Goal: Task Accomplishment & Management: Manage account settings

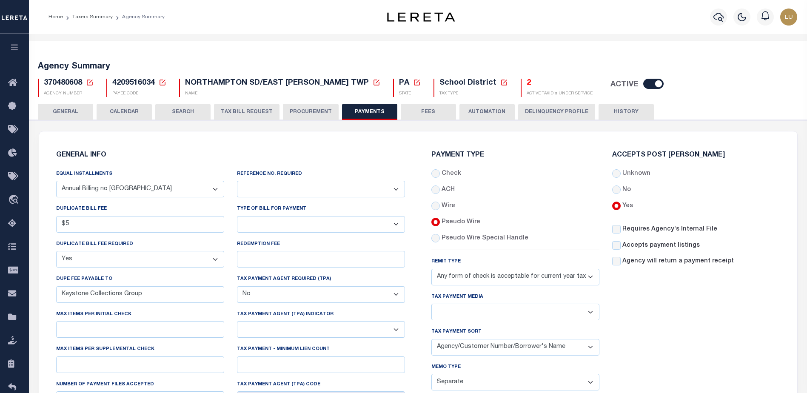
select select "67"
select select "true"
select select "false"
select select "73"
select select "53"
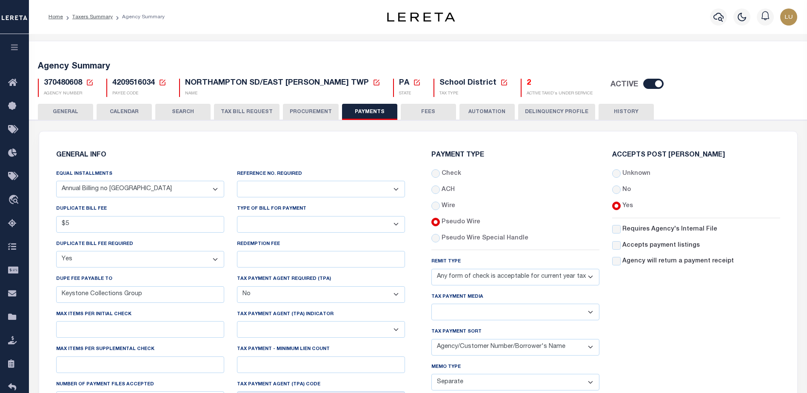
select select "60"
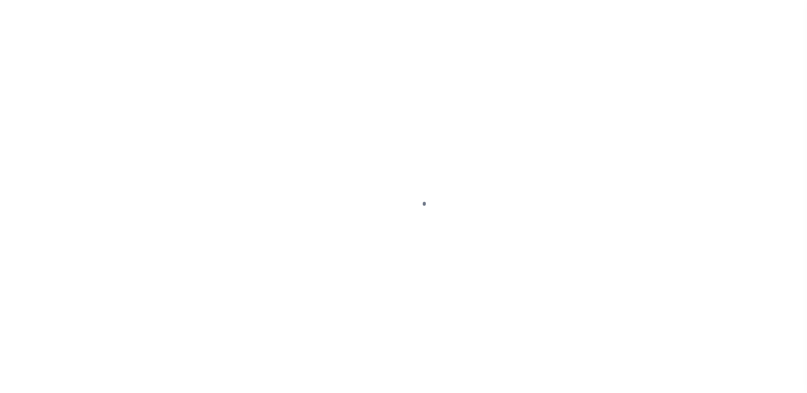
select select "SFP"
type input "[DATE]"
select select
type input "[GEOGRAPHIC_DATA]"
select select "63"
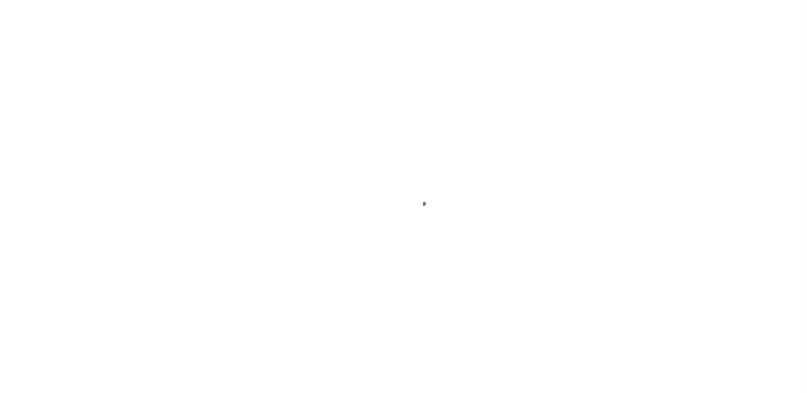
select select "72"
select select "44"
radio input "true"
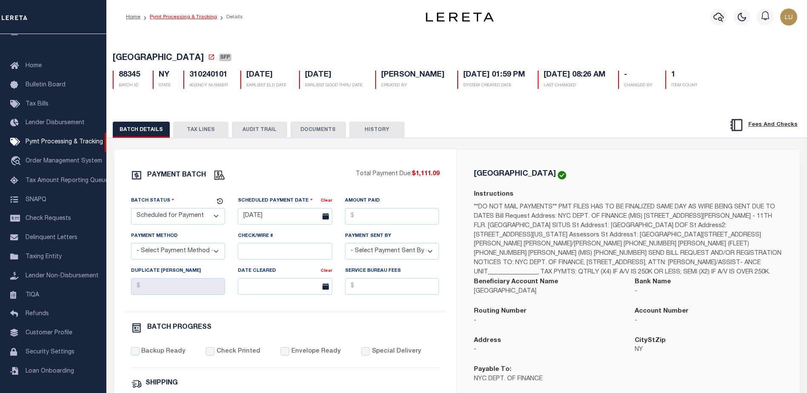
click at [199, 16] on link "Pymt Processing & Tracking" at bounding box center [183, 16] width 67 height 5
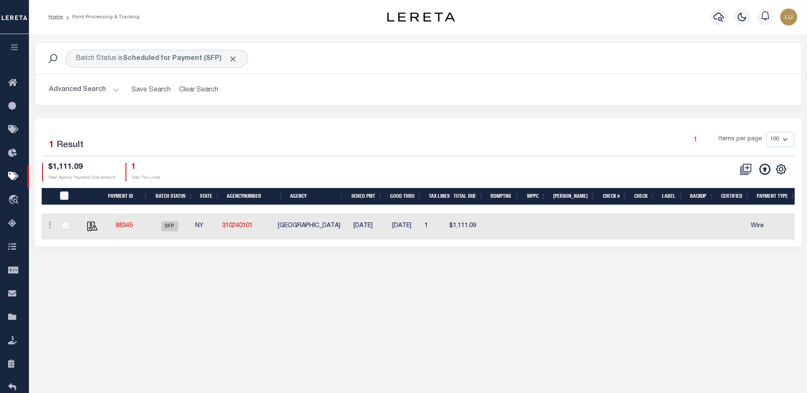
click at [114, 88] on button "Advanced Search" at bounding box center [84, 90] width 71 height 17
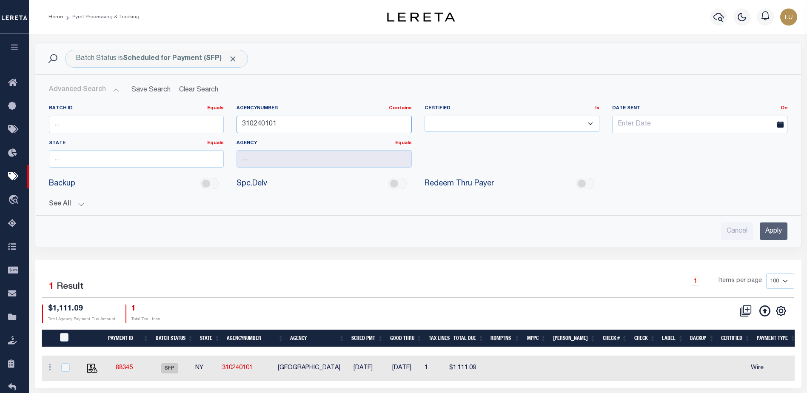
click at [272, 122] on input "310240101" at bounding box center [324, 124] width 175 height 17
drag, startPoint x: 272, startPoint y: 122, endPoint x: 318, endPoint y: 123, distance: 46.0
click at [273, 122] on input "310240101" at bounding box center [324, 124] width 175 height 17
paste input "70480608"
type input "370480608"
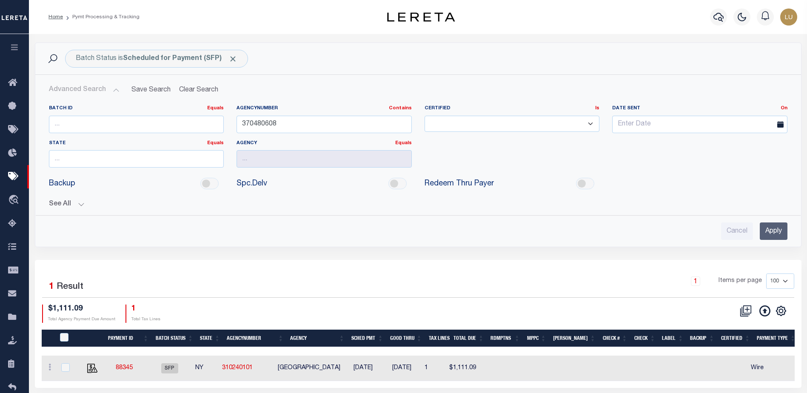
click at [764, 231] on input "Apply" at bounding box center [774, 230] width 28 height 17
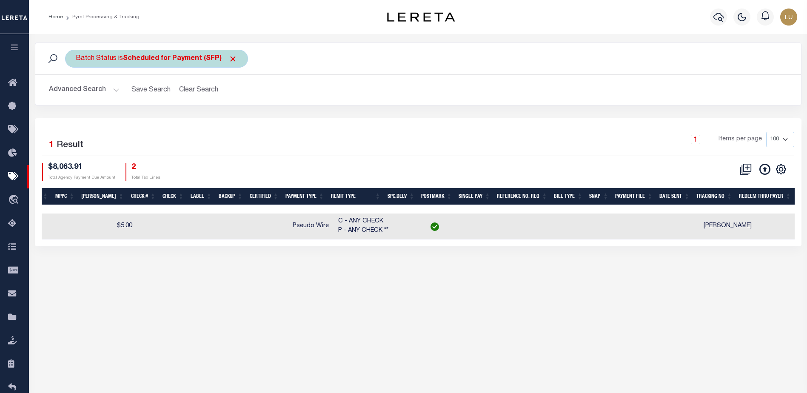
click at [145, 60] on b "Scheduled for Payment (SFP)" at bounding box center [180, 58] width 114 height 7
select select "SFP"
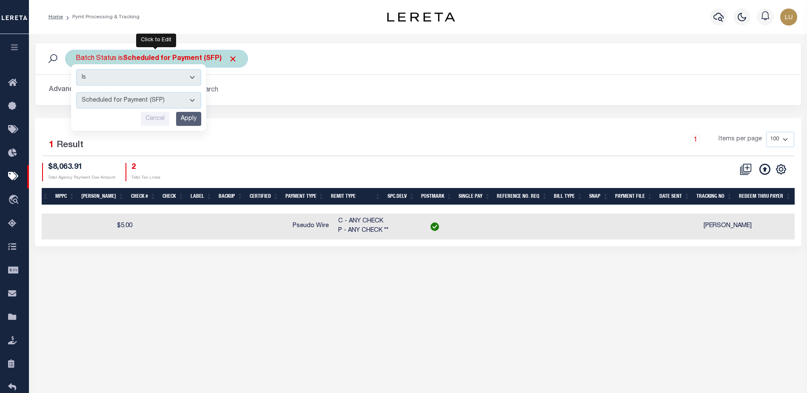
click at [128, 58] on b "Scheduled for Payment (SFP)" at bounding box center [180, 58] width 114 height 7
select select "SFP"
click at [367, 124] on div "Selected 1 Result 1 Items per page 100 200 500 1000 $8,063.91 2" at bounding box center [418, 182] width 767 height 128
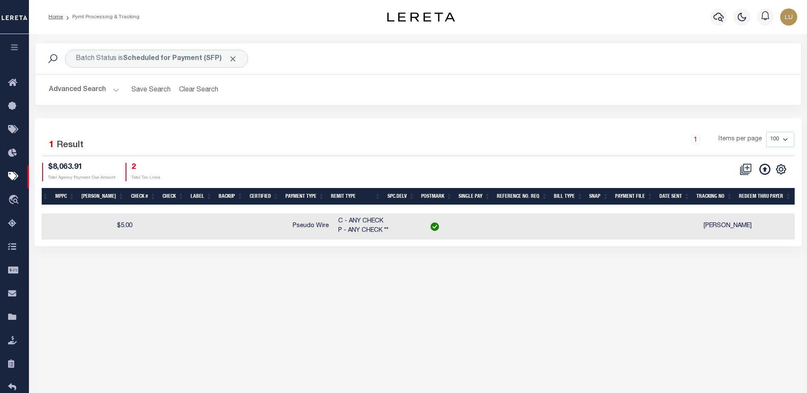
click at [103, 90] on button "Advanced Search" at bounding box center [84, 90] width 71 height 17
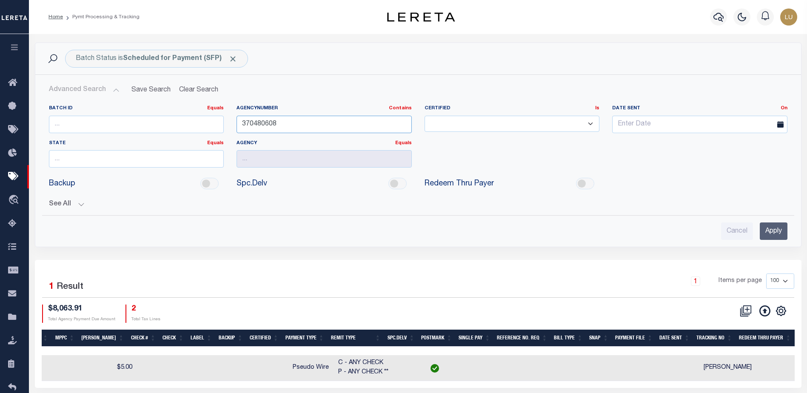
click at [284, 125] on input "370480608" at bounding box center [324, 124] width 175 height 17
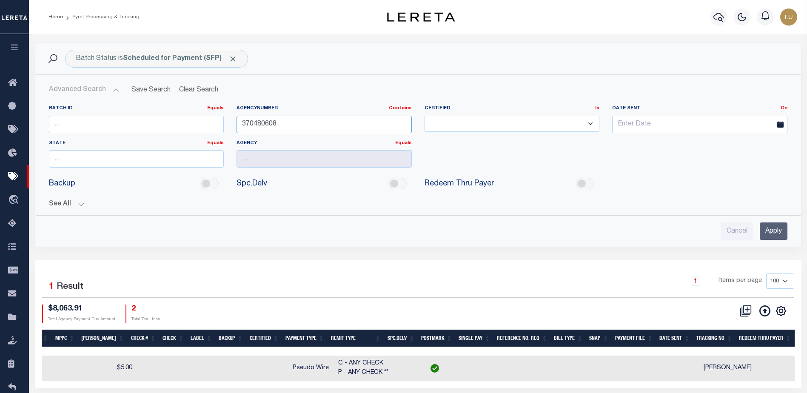
click at [284, 125] on input "370480608" at bounding box center [324, 124] width 175 height 17
click at [770, 225] on input "Apply" at bounding box center [774, 230] width 28 height 17
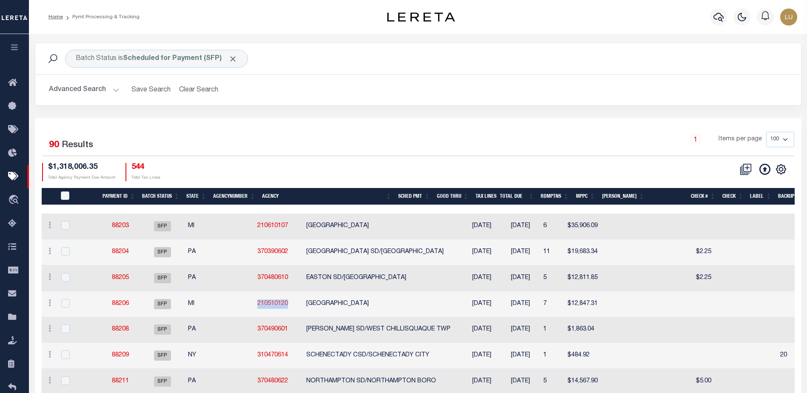
drag, startPoint x: 251, startPoint y: 308, endPoint x: 215, endPoint y: 302, distance: 36.7
click at [254, 302] on td "210510120" at bounding box center [278, 304] width 49 height 26
checkbox input "true"
copy link "210510120"
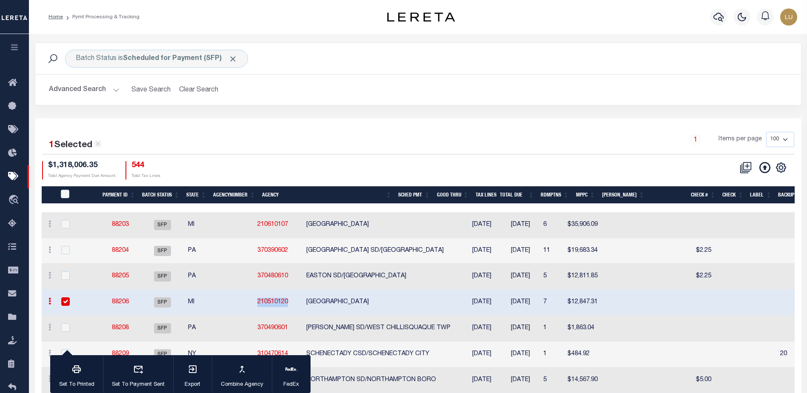
click at [103, 86] on button "Advanced Search" at bounding box center [84, 90] width 71 height 17
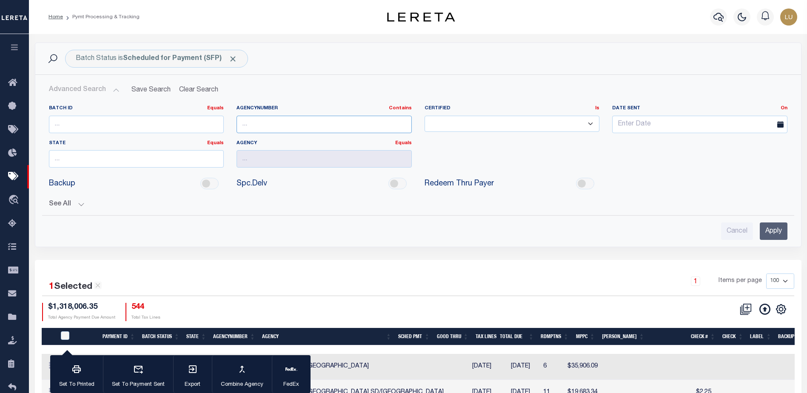
click at [335, 127] on input "text" at bounding box center [324, 124] width 175 height 17
paste input "210510120"
type input "210510120"
click at [773, 228] on input "Apply" at bounding box center [774, 230] width 28 height 17
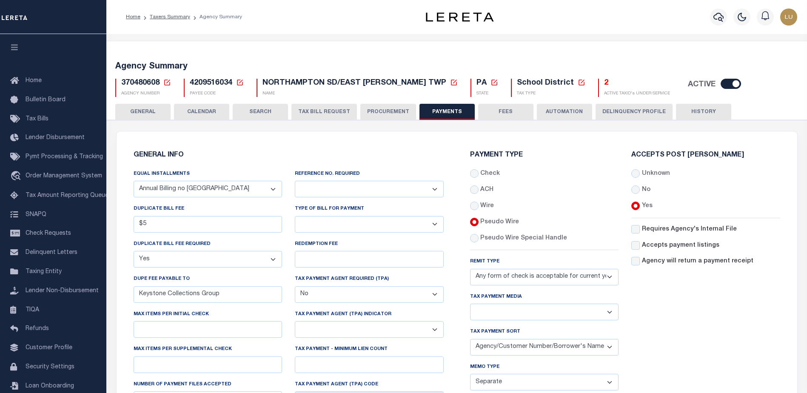
select select "67"
select select "true"
select select "false"
select select "73"
select select "53"
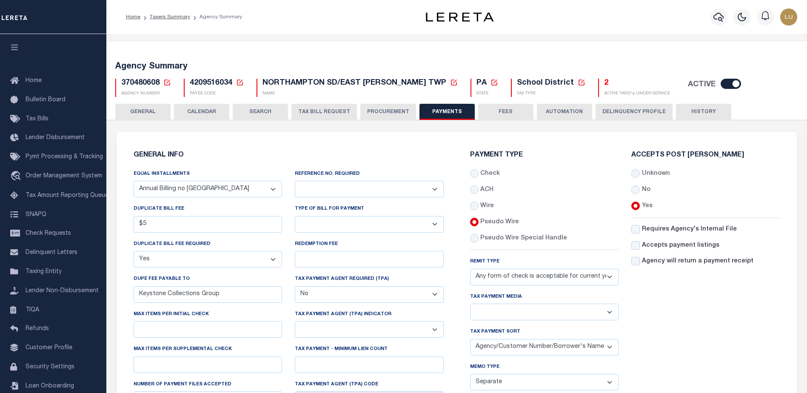
select select "60"
click at [143, 80] on span "370480608" at bounding box center [140, 83] width 38 height 8
drag, startPoint x: 295, startPoint y: 173, endPoint x: 389, endPoint y: 177, distance: 94.1
click at [389, 177] on div "Reference No. Required Yes No" at bounding box center [369, 183] width 149 height 28
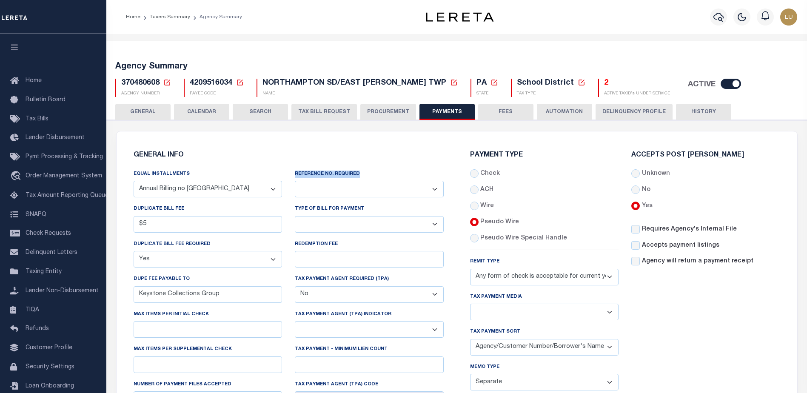
click at [430, 190] on select "Yes No" at bounding box center [369, 189] width 149 height 17
select select "1"
click at [295, 181] on select "Yes No" at bounding box center [369, 189] width 149 height 17
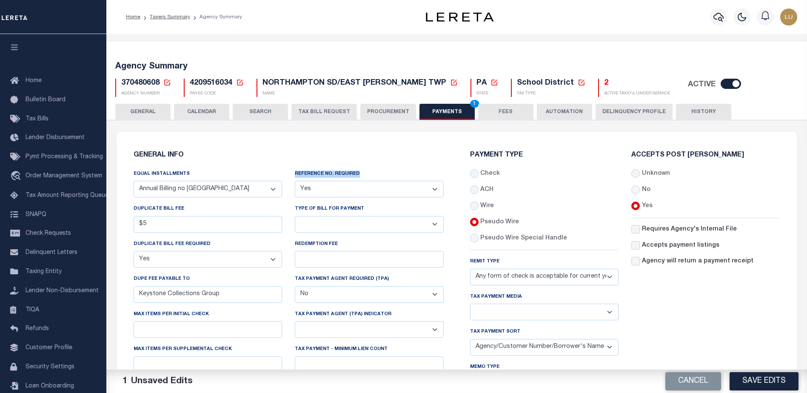
click at [523, 275] on select "Any form of check is acceptable for payment of current and prior year taxes. On…" at bounding box center [544, 277] width 149 height 17
select select "72"
click at [470, 269] on select "Any form of check is acceptable for payment of current and prior year taxes. On…" at bounding box center [544, 277] width 149 height 17
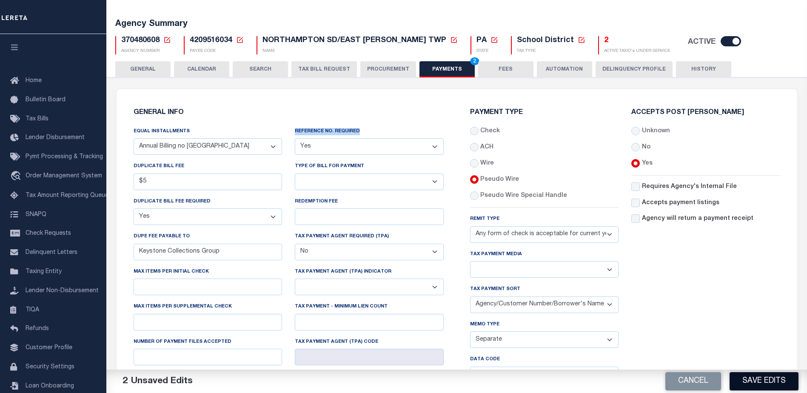
click at [768, 382] on button "Save Edits" at bounding box center [764, 381] width 69 height 18
click at [691, 245] on div "Accepts Post [PERSON_NAME] Unknown No Yes" at bounding box center [706, 267] width 162 height 316
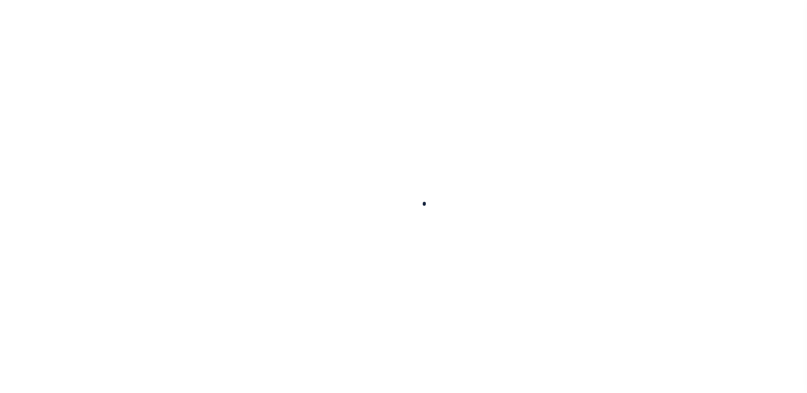
select select
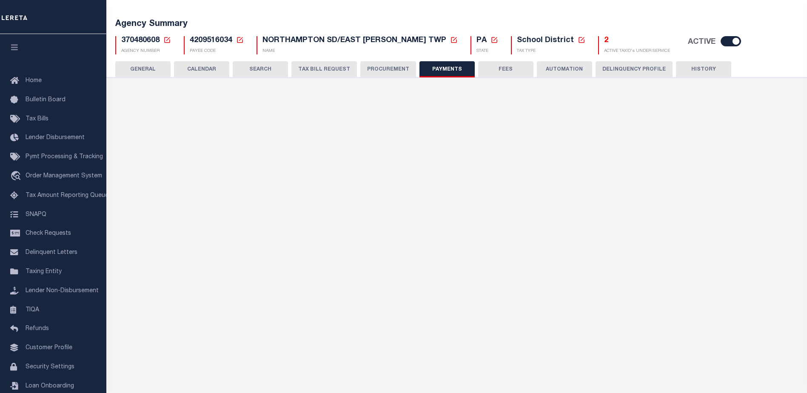
checkbox input "false"
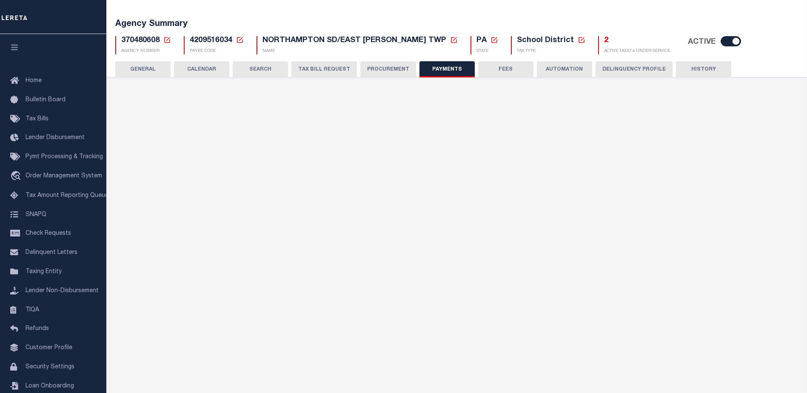
checkbox input "true"
type input "4209516034"
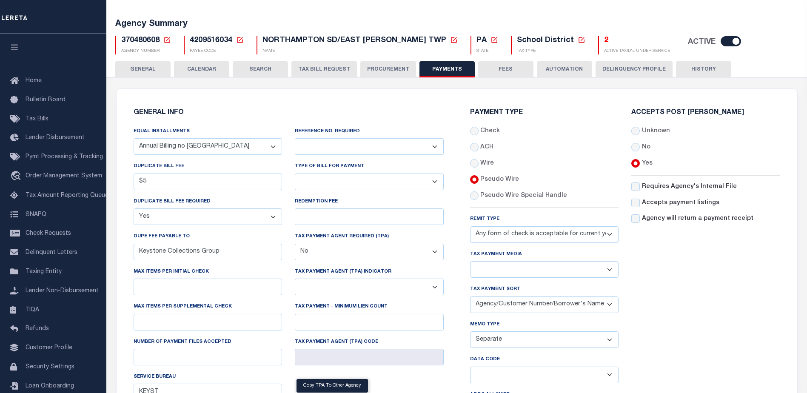
click at [141, 70] on button "GENERAL" at bounding box center [142, 69] width 55 height 16
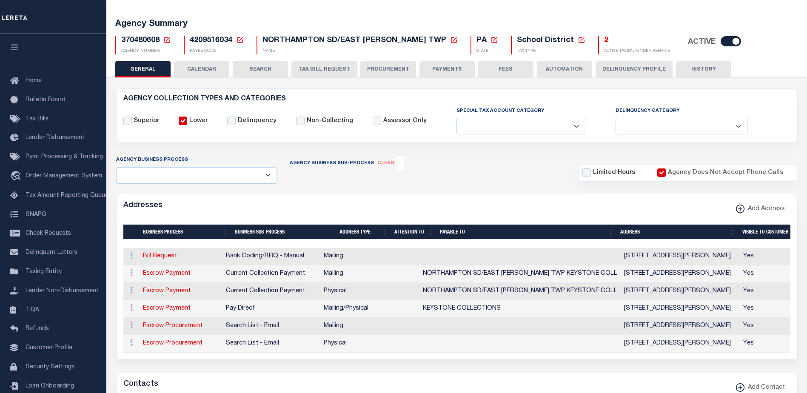
click at [155, 120] on label "Superior" at bounding box center [147, 121] width 26 height 9
click at [132, 120] on input "Superior" at bounding box center [127, 121] width 9 height 9
checkbox input "true"
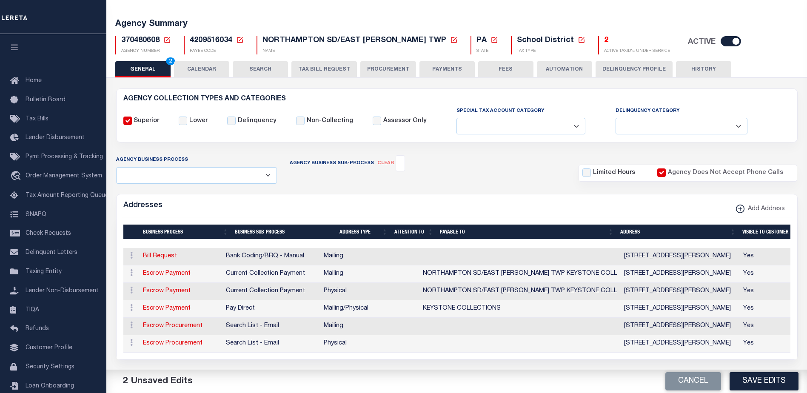
click at [758, 375] on button "Save Edits" at bounding box center [764, 381] width 69 height 18
click at [183, 123] on input "Lower" at bounding box center [183, 121] width 9 height 9
checkbox input "true"
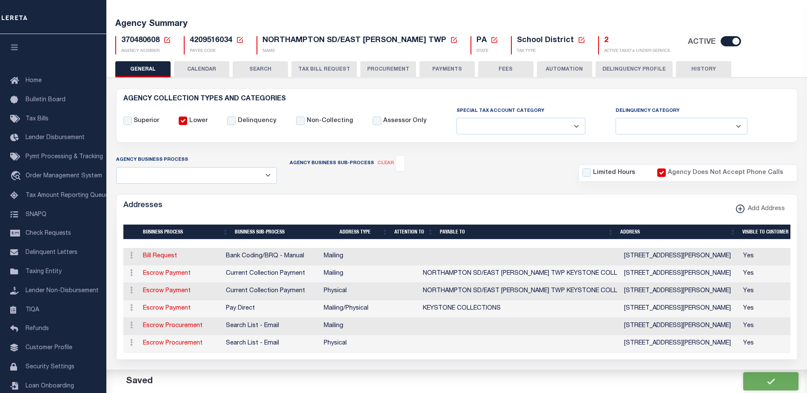
checkbox input "false"
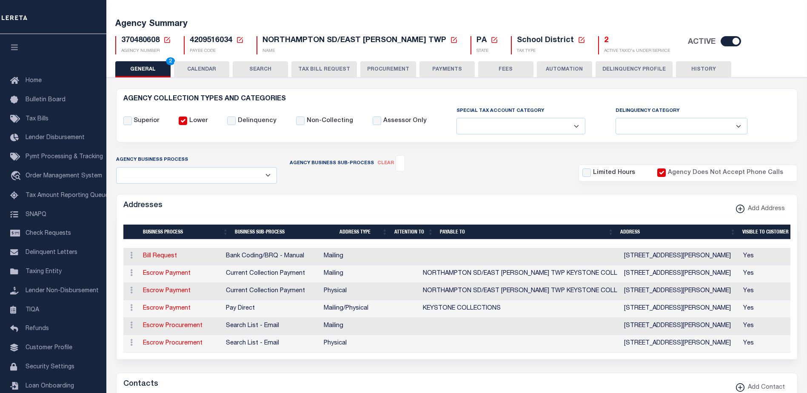
click at [197, 122] on label "Lower" at bounding box center [198, 121] width 18 height 9
click at [187, 122] on input "Lower" at bounding box center [183, 121] width 9 height 9
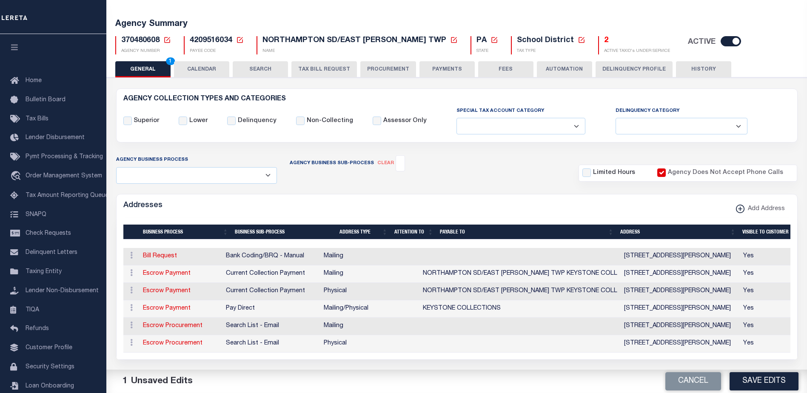
click at [189, 122] on label "Lower" at bounding box center [198, 121] width 18 height 9
click at [187, 122] on input "Lower" at bounding box center [183, 121] width 9 height 9
checkbox input "true"
click at [760, 378] on button "Save Edits" at bounding box center [764, 381] width 69 height 18
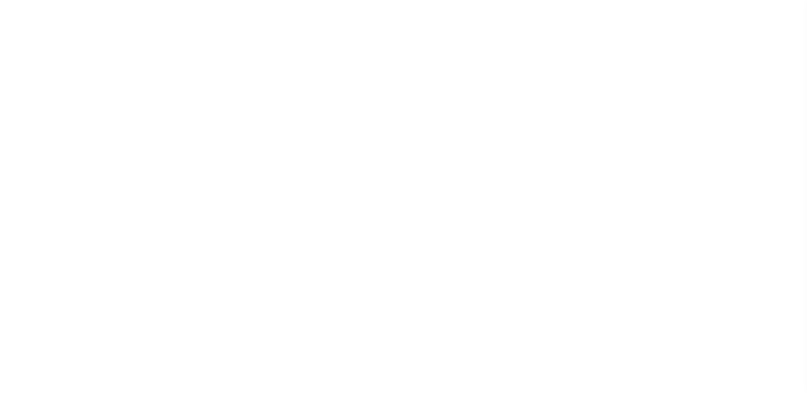
select select "67"
select select "true"
select select "false"
select select "73"
select select "53"
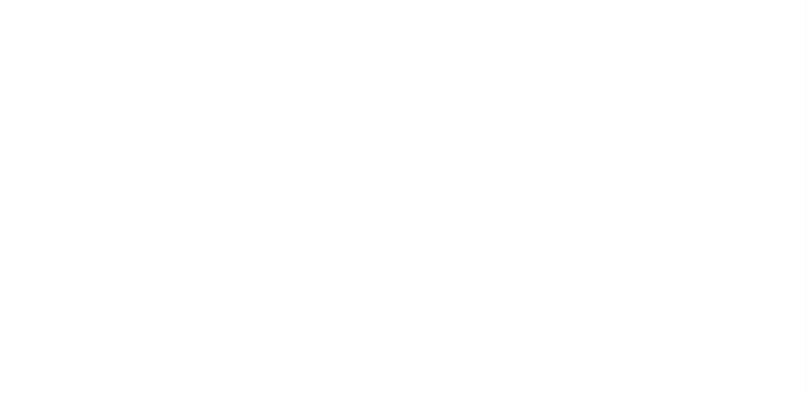
select select "60"
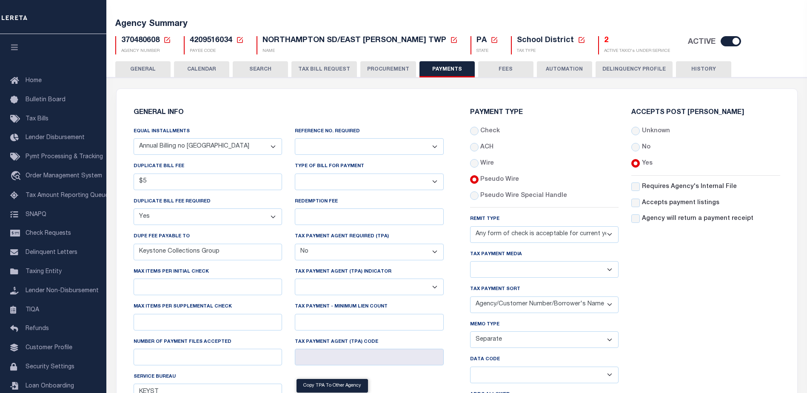
scroll to position [43, 0]
click at [544, 234] on select "Any form of check is acceptable for payment of current and prior year taxes. On…" at bounding box center [544, 234] width 149 height 17
click at [545, 234] on select "Any form of check is acceptable for payment of current and prior year taxes. On…" at bounding box center [544, 234] width 149 height 17
drag, startPoint x: 371, startPoint y: 132, endPoint x: 302, endPoint y: 129, distance: 68.6
click at [302, 129] on div "Reference No. Required Yes No" at bounding box center [369, 141] width 149 height 28
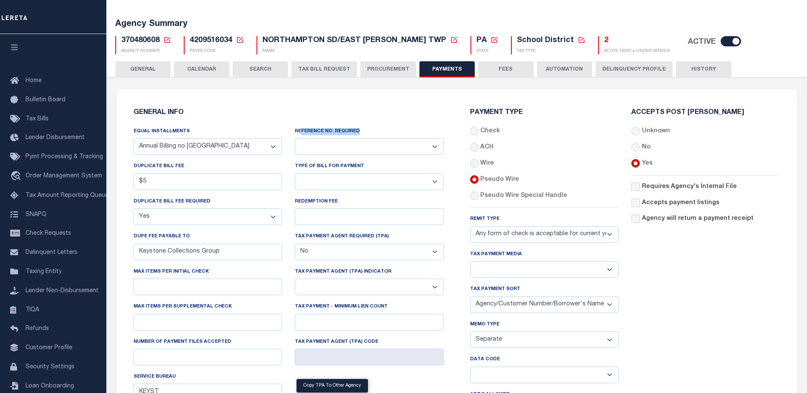
click at [520, 237] on select "Any form of check is acceptable for payment of current and prior year taxes. On…" at bounding box center [544, 234] width 149 height 17
select select "72"
click at [470, 226] on select "Any form of check is acceptable for payment of current and prior year taxes. On…" at bounding box center [544, 234] width 149 height 17
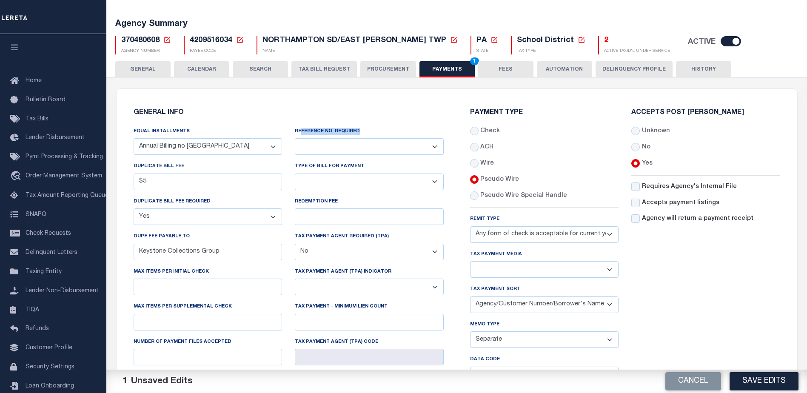
click at [396, 154] on select "Yes No" at bounding box center [369, 146] width 149 height 17
select select "1"
click at [295, 139] on select "Yes No" at bounding box center [369, 146] width 149 height 17
click at [752, 377] on button "Save Edits" at bounding box center [764, 381] width 69 height 18
click at [488, 165] on label "Wire" at bounding box center [487, 163] width 14 height 9
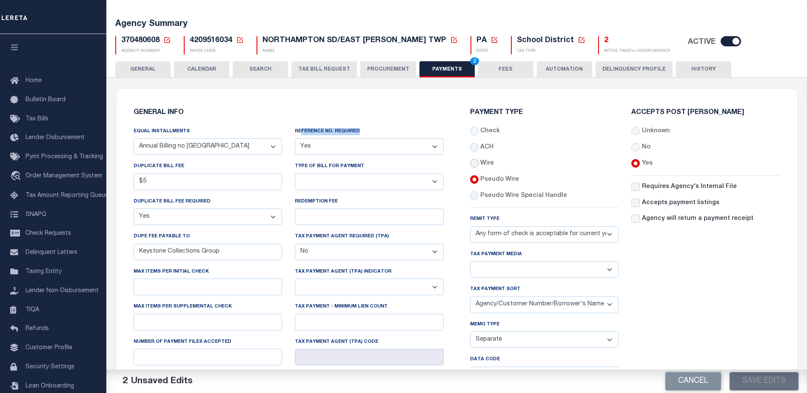
click at [479, 165] on input "Wire" at bounding box center [474, 163] width 9 height 9
radio input "true"
click at [487, 180] on label "Pseudo Wire" at bounding box center [499, 179] width 39 height 9
click at [479, 168] on input "Wire" at bounding box center [474, 163] width 9 height 9
click at [488, 179] on label "Pseudo Wire" at bounding box center [499, 179] width 39 height 9
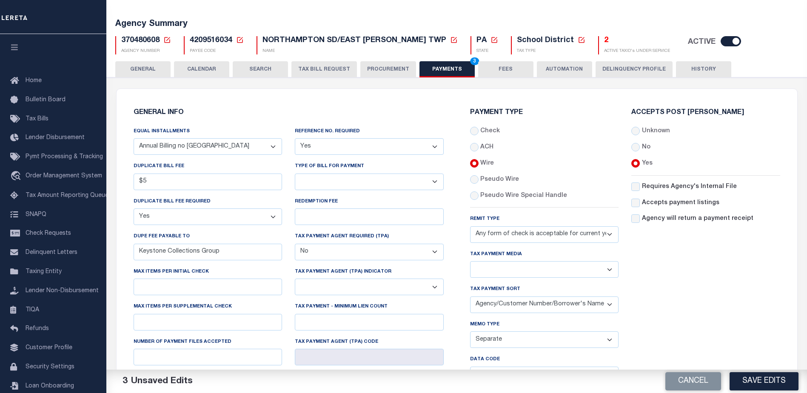
click at [479, 168] on input "Wire" at bounding box center [474, 163] width 9 height 9
click at [488, 179] on label "Pseudo Wire" at bounding box center [499, 179] width 39 height 9
click at [479, 168] on input "Wire" at bounding box center [474, 163] width 9 height 9
click at [488, 179] on label "Pseudo Wire" at bounding box center [499, 179] width 39 height 9
click at [479, 168] on input "Wire" at bounding box center [474, 163] width 9 height 9
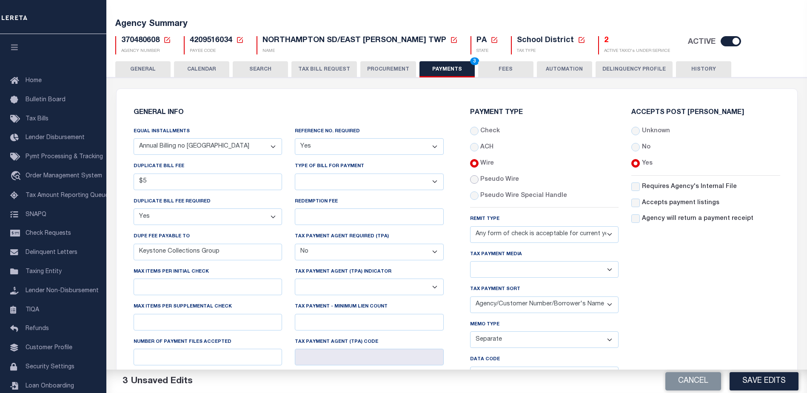
click at [473, 180] on input "radio" at bounding box center [474, 179] width 9 height 9
radio input "true"
click at [471, 180] on input "radio" at bounding box center [474, 179] width 9 height 9
click at [761, 383] on button "Save Edits" at bounding box center [764, 381] width 69 height 18
click at [719, 157] on div "Accepts Post Mark Unknown No Yes" at bounding box center [706, 267] width 162 height 316
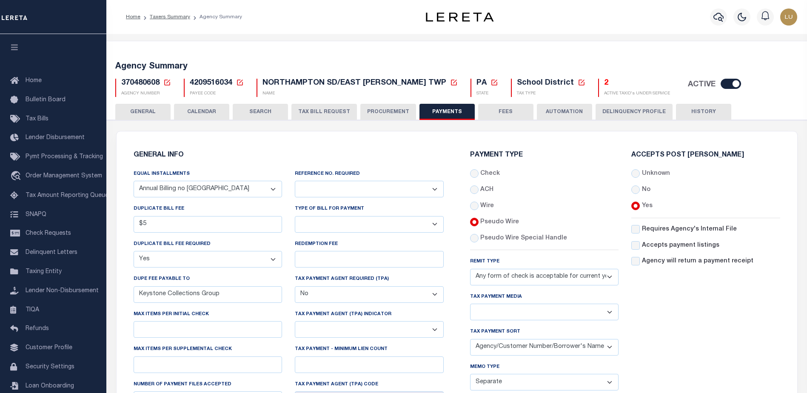
select select "67"
select select "true"
select select "false"
select select "73"
select select "53"
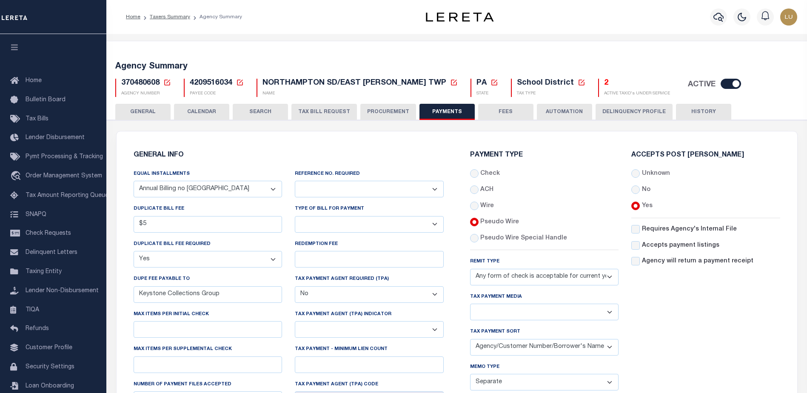
select select "60"
click at [382, 181] on select "Yes No" at bounding box center [369, 189] width 149 height 17
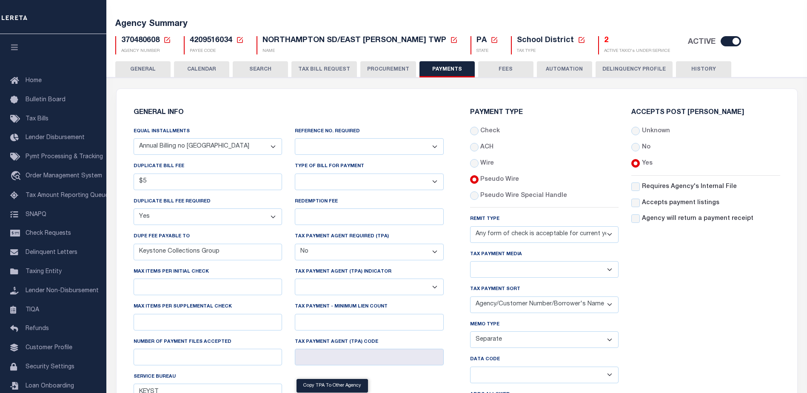
scroll to position [43, 0]
select select "1"
click at [295, 139] on select "Yes No" at bounding box center [369, 146] width 149 height 17
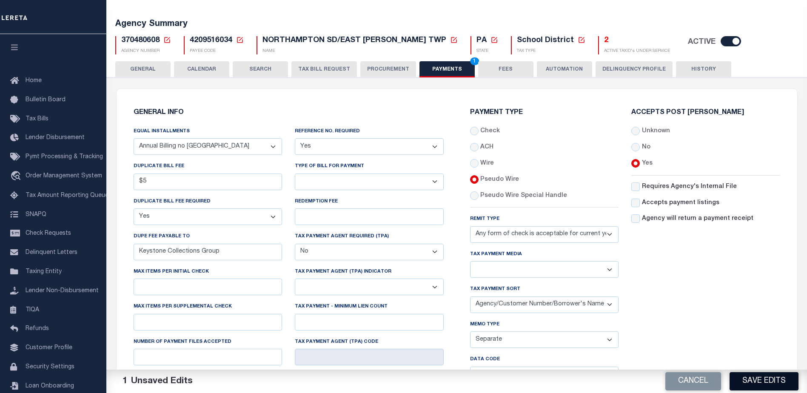
click at [773, 380] on button "Save Edits" at bounding box center [764, 381] width 69 height 18
click at [168, 39] on icon at bounding box center [167, 40] width 8 height 8
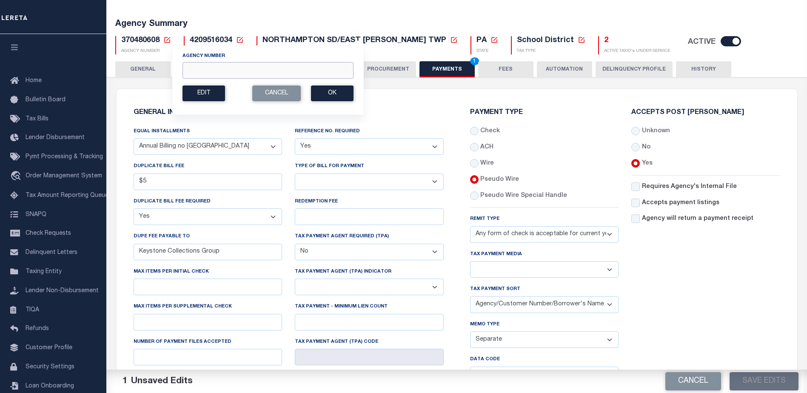
click at [267, 77] on input "Agency Number" at bounding box center [267, 70] width 171 height 17
paste input "210510120"
type input "210510120"
click at [334, 97] on button "Ok" at bounding box center [332, 94] width 43 height 16
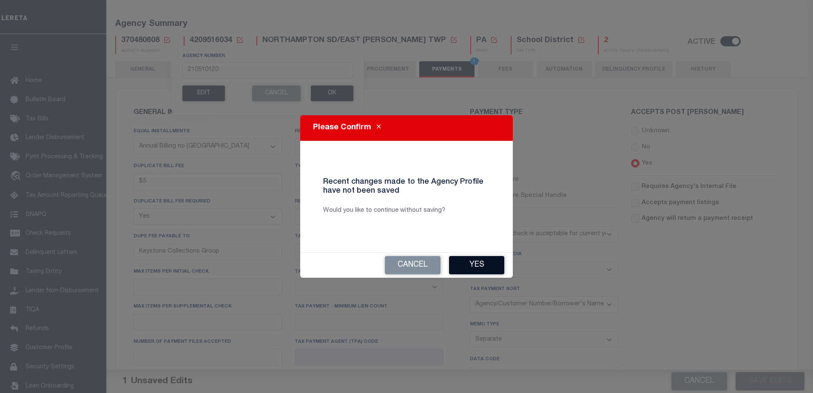
click at [476, 268] on button "Yes" at bounding box center [476, 265] width 55 height 18
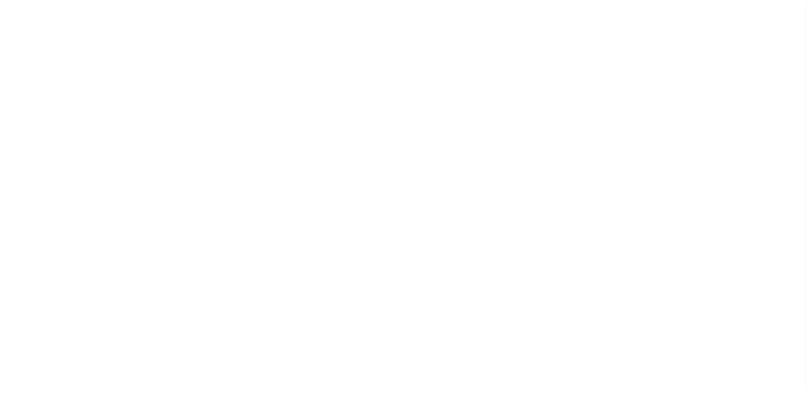
select select "68"
select select "false"
checkbox input "false"
select select "true"
select select "5"
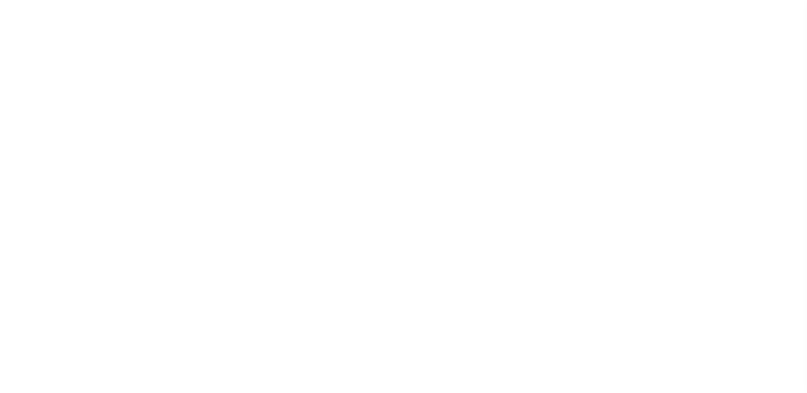
type input "[PERSON_NAME]"
type input "B - Escrow reporting includes - “Delinquent Prior Year(s) Exist”, “Delinquent C…"
radio input "true"
select select "70"
select select "44"
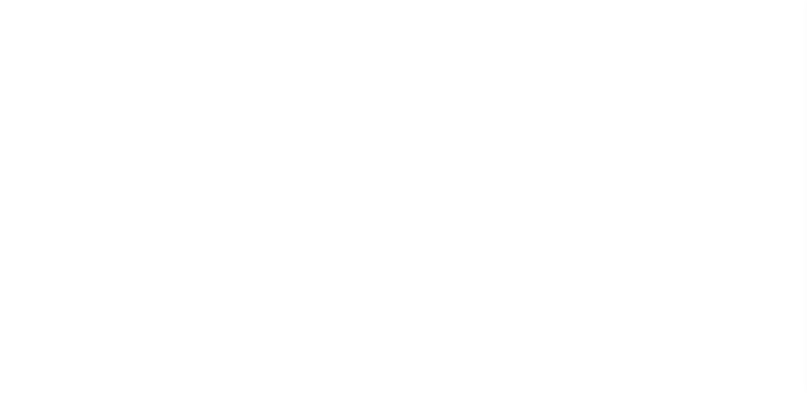
select select "49"
radio input "false"
radio input "true"
checkbox input "false"
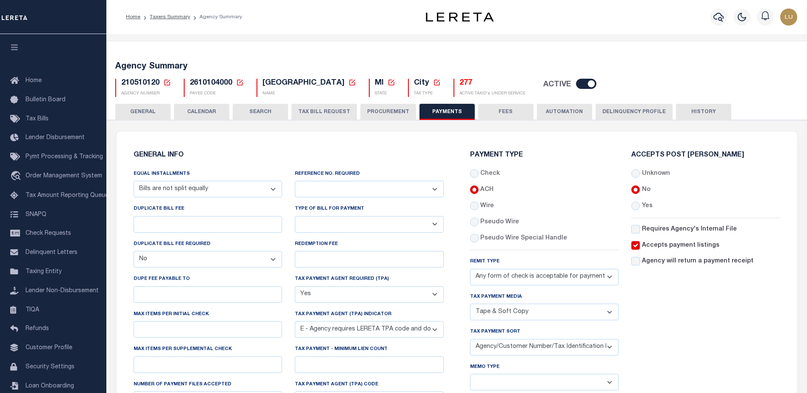
click at [514, 277] on select "Any form of check is acceptable for payment of current and prior year taxes. On…" at bounding box center [544, 277] width 149 height 17
select select "73"
click at [470, 269] on select "Any form of check is acceptable for payment of current and prior year taxes. On…" at bounding box center [544, 277] width 149 height 17
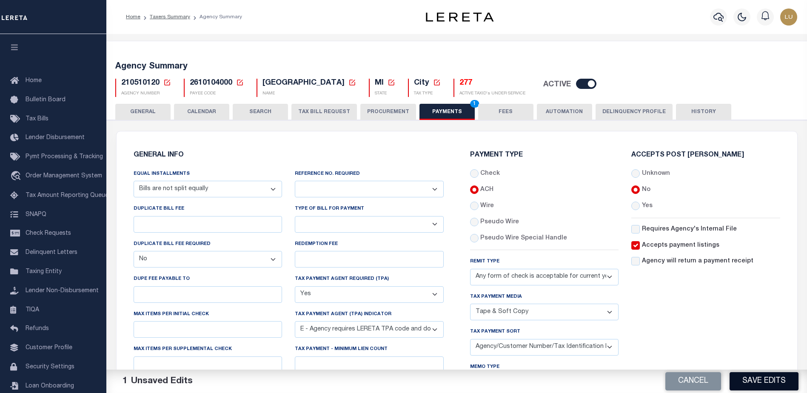
click at [758, 375] on button "Save Edits" at bounding box center [764, 381] width 69 height 18
click at [158, 111] on button "GENERAL" at bounding box center [142, 112] width 55 height 16
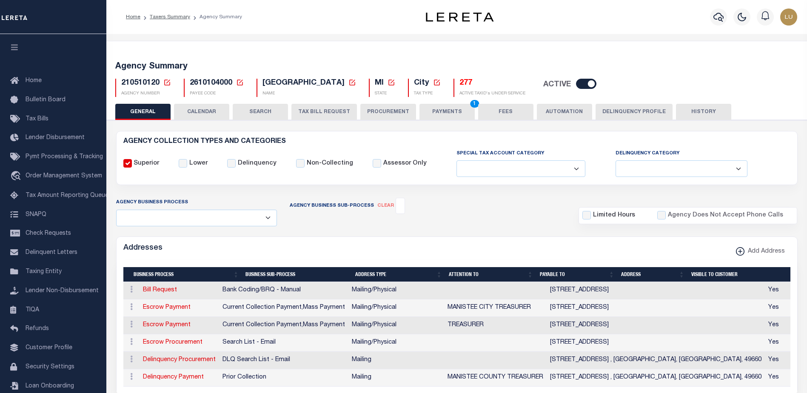
click at [383, 165] on label "Assessor Only" at bounding box center [404, 163] width 43 height 9
click at [376, 165] on input "Assessor Only" at bounding box center [377, 163] width 9 height 9
checkbox input "true"
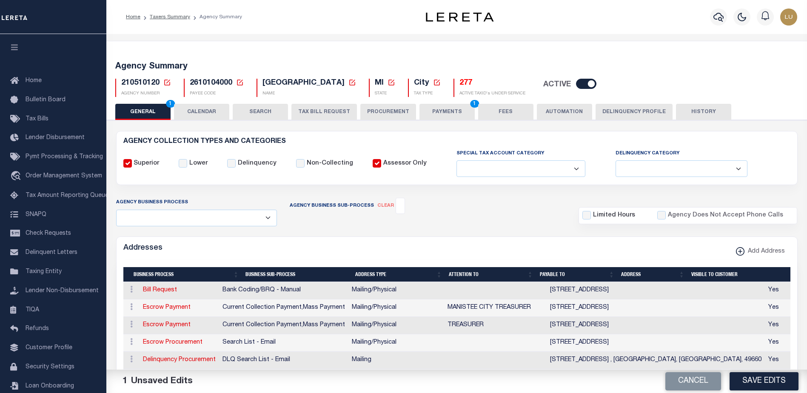
click at [749, 381] on button "Save Edits" at bounding box center [764, 381] width 69 height 18
click at [450, 115] on button "PAYMENTS 1" at bounding box center [446, 112] width 55 height 16
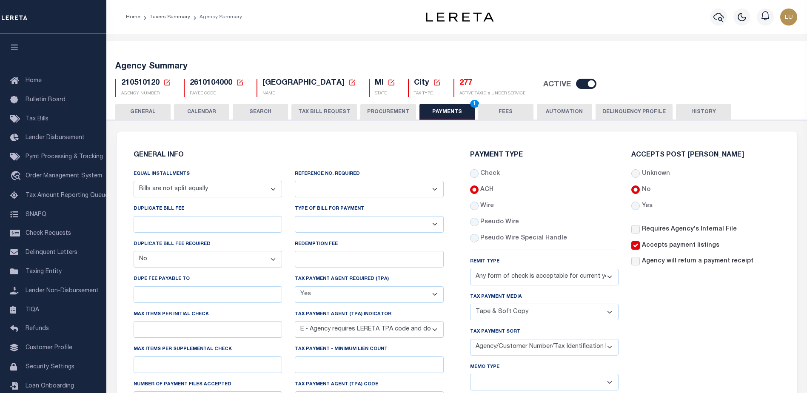
click at [547, 275] on select "Any form of check is acceptable for payment of current and prior year taxes. On…" at bounding box center [544, 277] width 149 height 17
click at [470, 269] on select "Any form of check is acceptable for payment of current and prior year taxes. On…" at bounding box center [544, 277] width 149 height 17
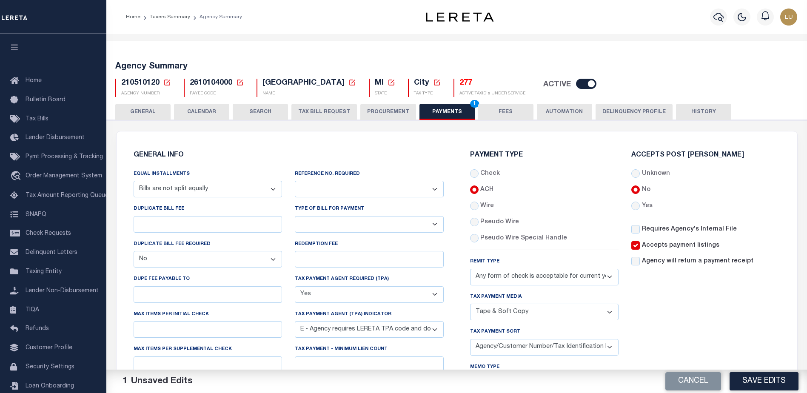
click at [768, 386] on button "Save Edits" at bounding box center [764, 381] width 69 height 18
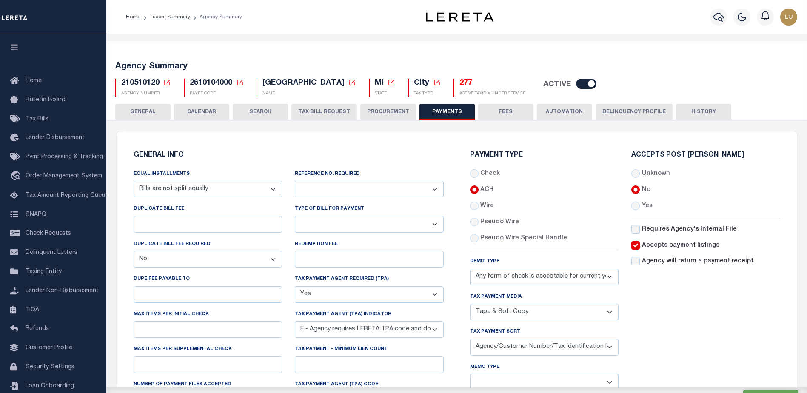
click at [545, 279] on select "Any form of check is acceptable for payment of current and prior year taxes. On…" at bounding box center [544, 277] width 149 height 17
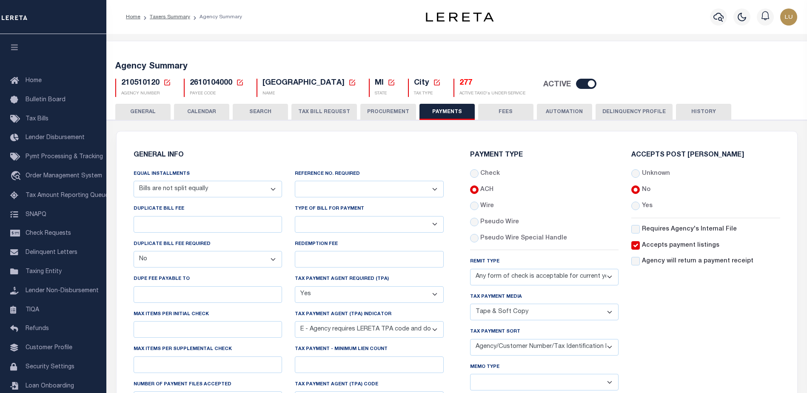
click at [470, 269] on select "Any form of check is acceptable for payment of current and prior year taxes. On…" at bounding box center [544, 277] width 149 height 17
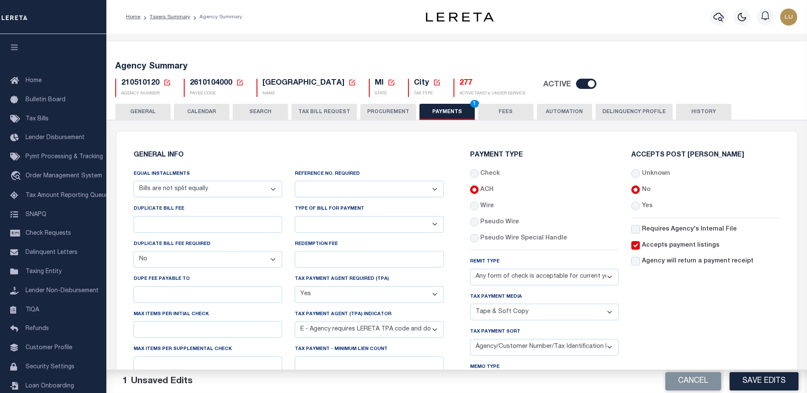
click at [779, 382] on button "Save Edits" at bounding box center [764, 381] width 69 height 18
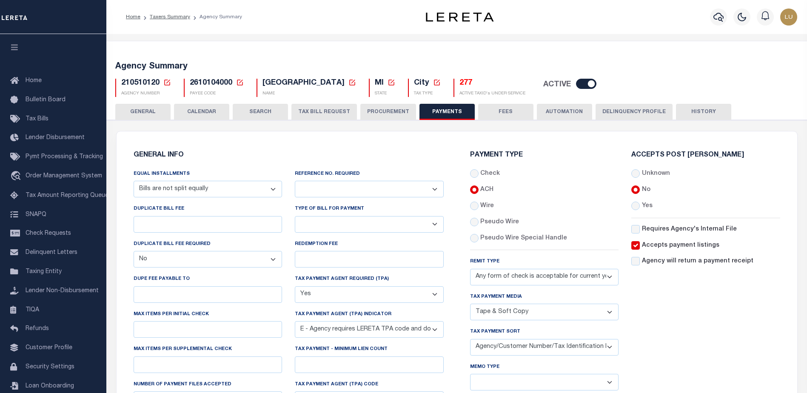
click at [147, 81] on span "210510120" at bounding box center [140, 83] width 38 height 8
copy h5 "210510120"
click at [519, 272] on select "Any form of check is acceptable for payment of current and prior year taxes. On…" at bounding box center [544, 277] width 149 height 17
click at [520, 272] on select "Any form of check is acceptable for payment of current and prior year taxes. On…" at bounding box center [544, 277] width 149 height 17
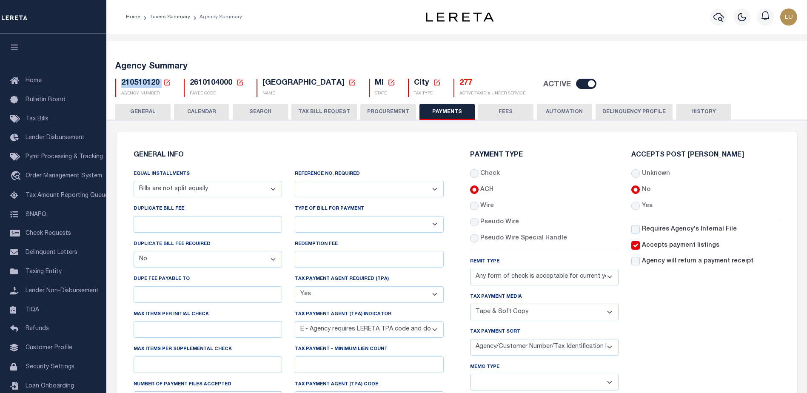
click at [511, 277] on select "Any form of check is acceptable for payment of current and prior year taxes. On…" at bounding box center [544, 277] width 149 height 17
select select "72"
click at [470, 269] on select "Any form of check is acceptable for payment of current and prior year taxes. On…" at bounding box center [544, 277] width 149 height 17
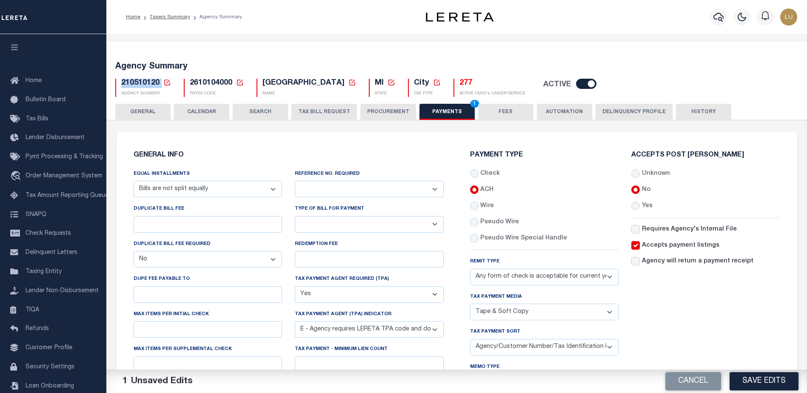
click at [741, 382] on button "Save Edits" at bounding box center [764, 381] width 69 height 18
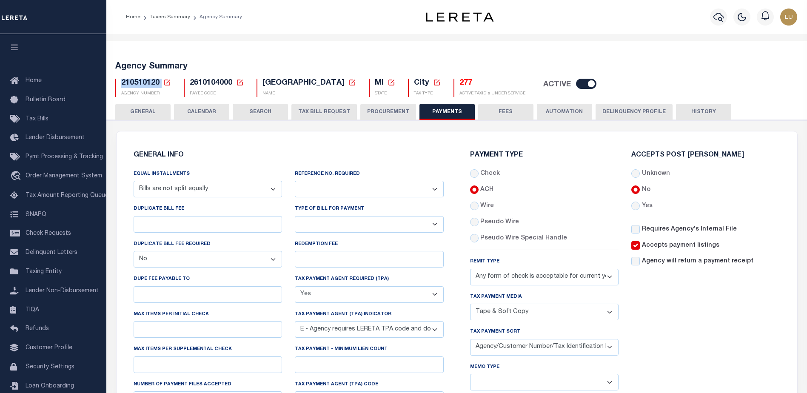
click at [375, 187] on select "Yes No" at bounding box center [369, 189] width 149 height 17
click at [295, 181] on select "Yes No" at bounding box center [369, 189] width 149 height 17
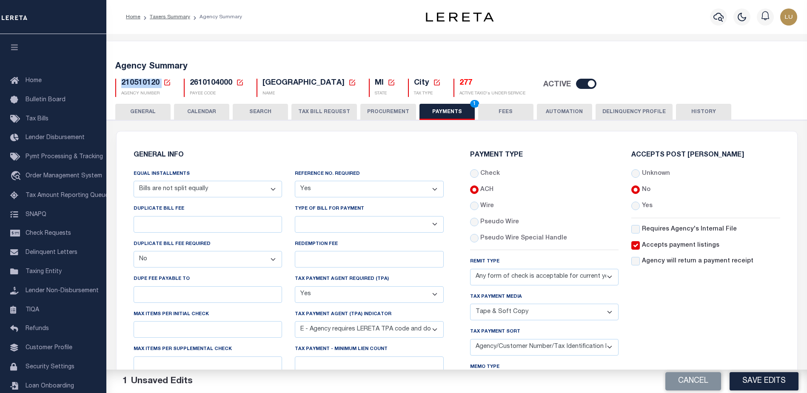
click at [744, 379] on button "Save Edits" at bounding box center [764, 381] width 69 height 18
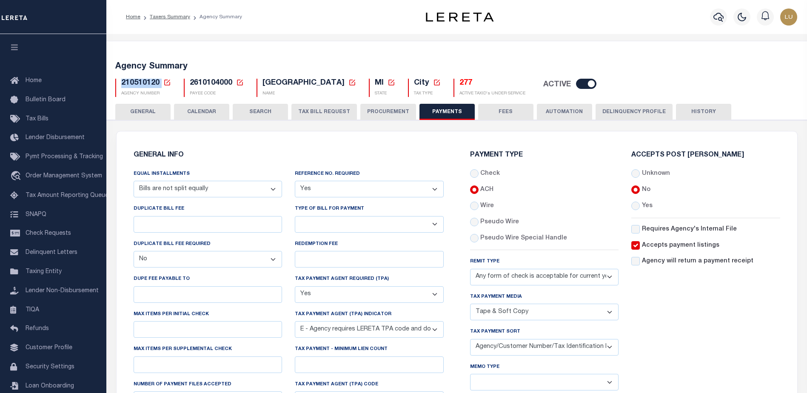
click at [322, 182] on select "Yes No" at bounding box center [369, 189] width 149 height 17
select select "0"
click at [295, 181] on select "Yes No" at bounding box center [369, 189] width 149 height 17
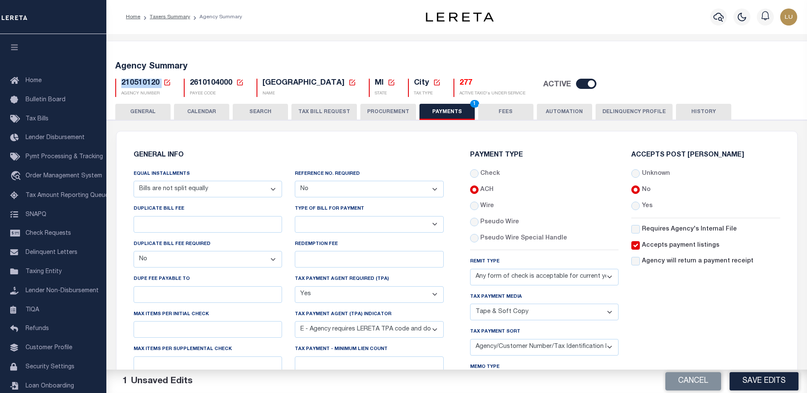
click at [566, 284] on select "Any form of check is acceptable for payment of current and prior year taxes. On…" at bounding box center [544, 277] width 149 height 17
select select "71"
click at [470, 269] on select "Any form of check is acceptable for payment of current and prior year taxes. On…" at bounding box center [544, 277] width 149 height 17
click at [736, 376] on button "Save Edits" at bounding box center [764, 381] width 69 height 18
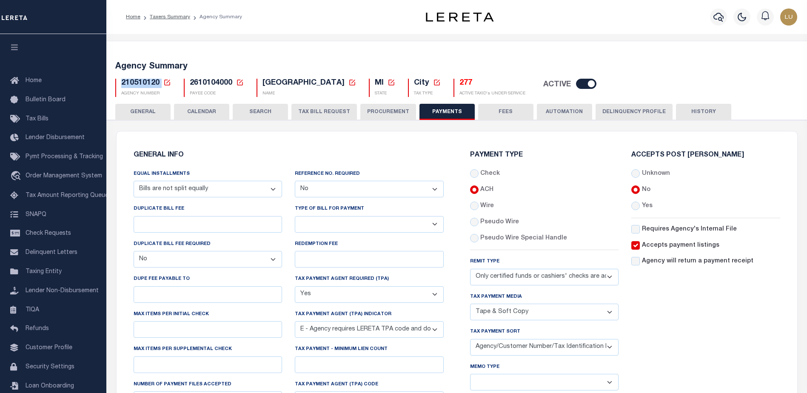
click at [387, 193] on select "Yes No" at bounding box center [369, 189] width 149 height 17
select select "2"
click at [295, 181] on select "Yes No" at bounding box center [369, 189] width 149 height 17
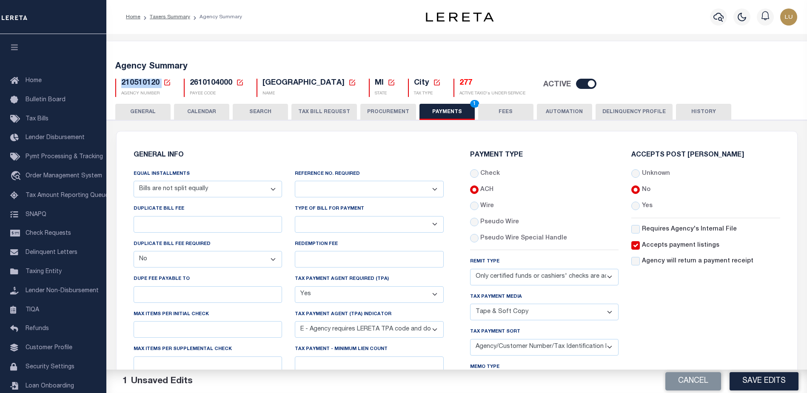
click at [544, 273] on select "Any form of check is acceptable for payment of current and prior year taxes. On…" at bounding box center [544, 277] width 149 height 17
select select "70"
click at [470, 269] on select "Any form of check is acceptable for payment of current and prior year taxes. On…" at bounding box center [544, 277] width 149 height 17
click at [759, 381] on button "Save Edits" at bounding box center [764, 381] width 69 height 18
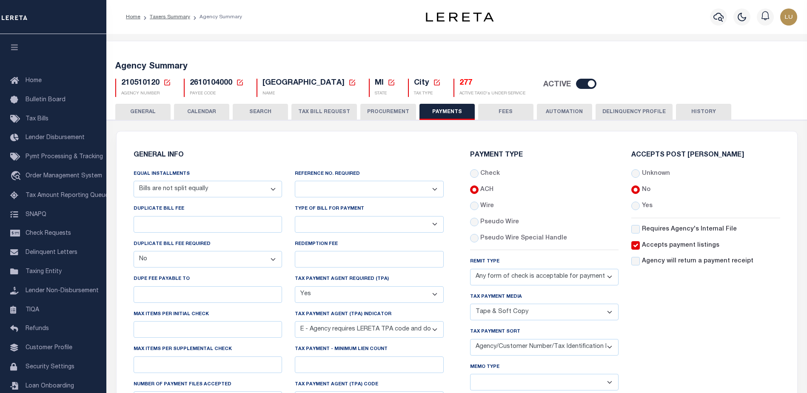
click at [565, 266] on div "Remit Type Any form of check is acceptable for payment of current and prior yea…" at bounding box center [544, 271] width 149 height 28
click at [566, 274] on select "Any form of check is acceptable for payment of current and prior year taxes. On…" at bounding box center [544, 277] width 149 height 17
select select
click at [470, 269] on select "Any form of check is acceptable for payment of current and prior year taxes. On…" at bounding box center [544, 277] width 149 height 17
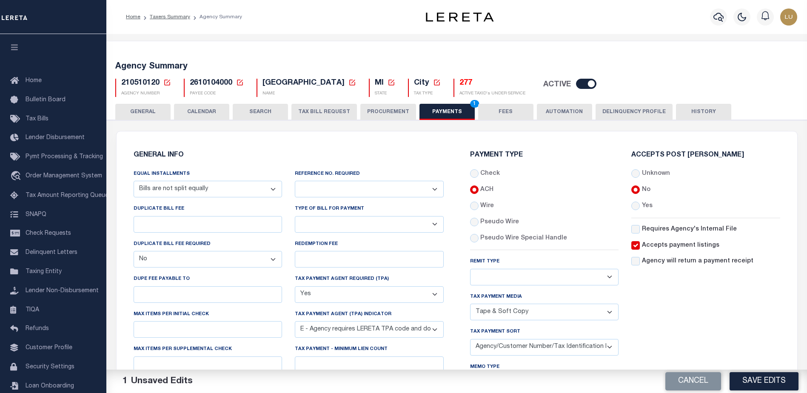
click at [764, 388] on button "Save Edits" at bounding box center [764, 381] width 69 height 18
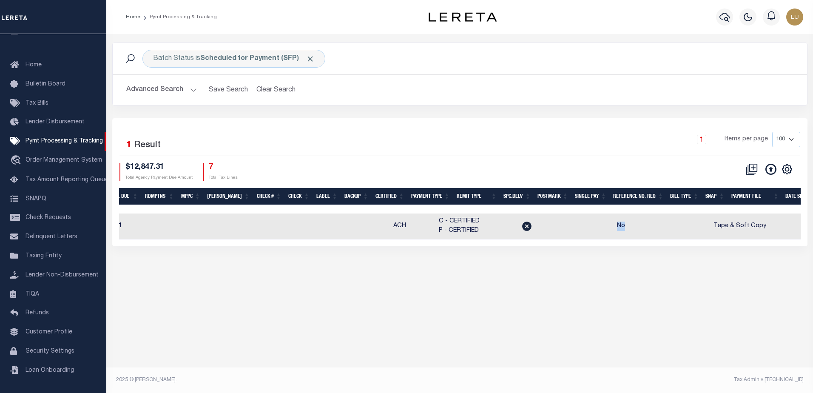
drag, startPoint x: 651, startPoint y: 227, endPoint x: 625, endPoint y: 225, distance: 26.0
click at [625, 225] on td "No" at bounding box center [621, 227] width 57 height 26
checkbox input "true"
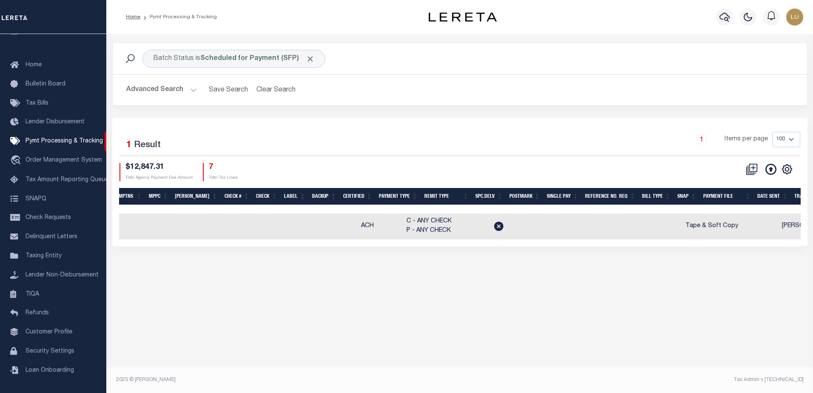
drag, startPoint x: 632, startPoint y: 199, endPoint x: 610, endPoint y: 199, distance: 21.7
click at [610, 199] on th "Reference No. Req" at bounding box center [610, 196] width 57 height 17
